Goal: Navigation & Orientation: Go to known website

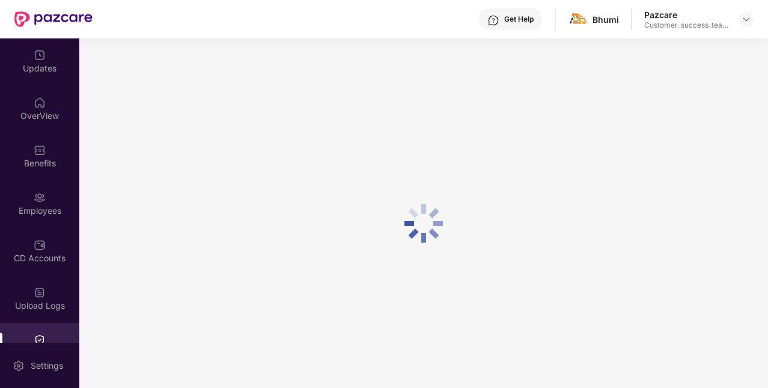
scroll to position [123, 0]
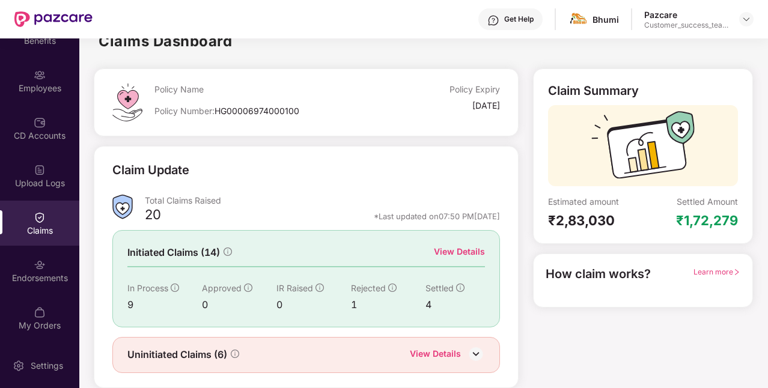
scroll to position [11, 0]
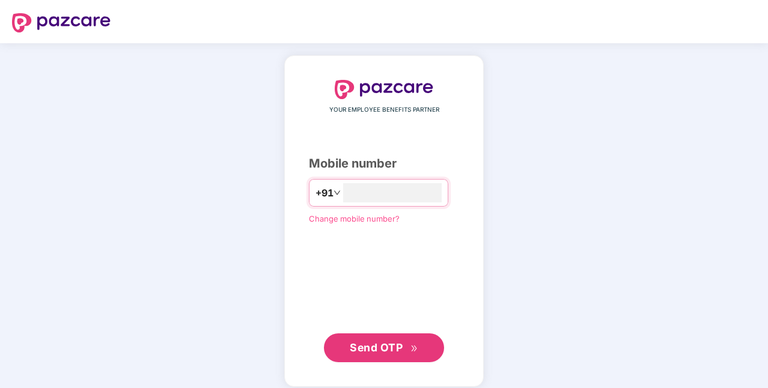
type input "**********"
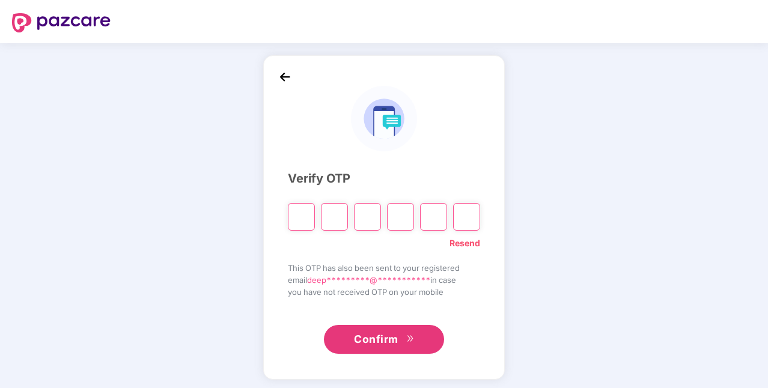
paste input "*"
type input "*"
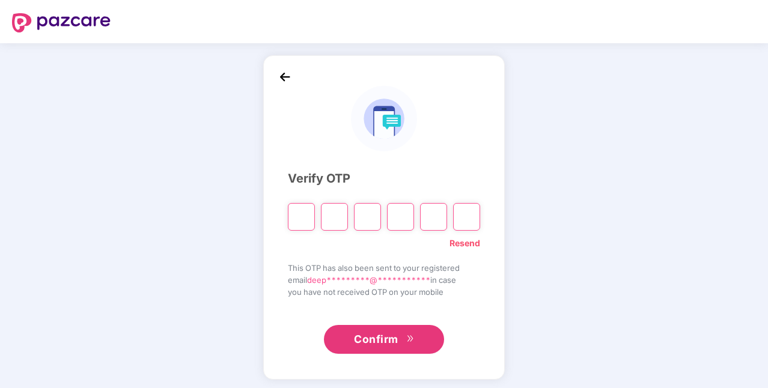
type input "*"
